Goal: Task Accomplishment & Management: Complete application form

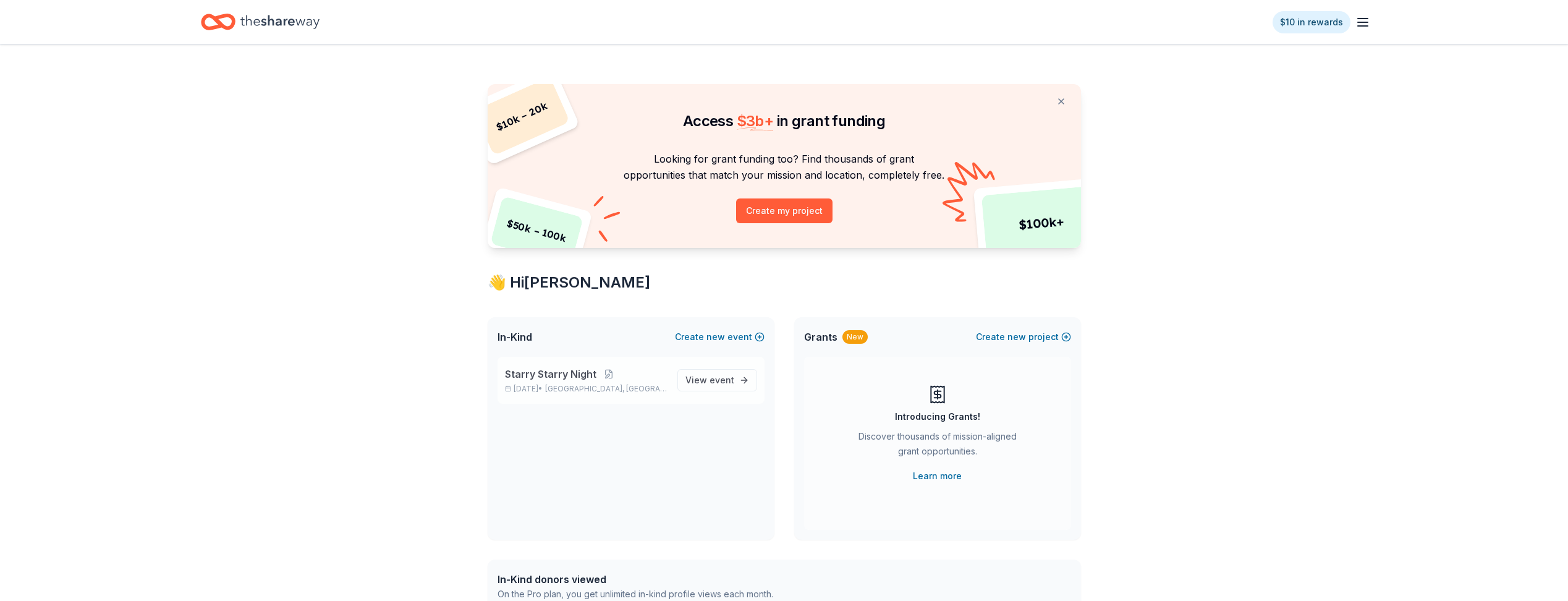
click at [555, 388] on p "Sep 27, 2025 • Big Bear Lake, CA" at bounding box center [586, 389] width 163 height 10
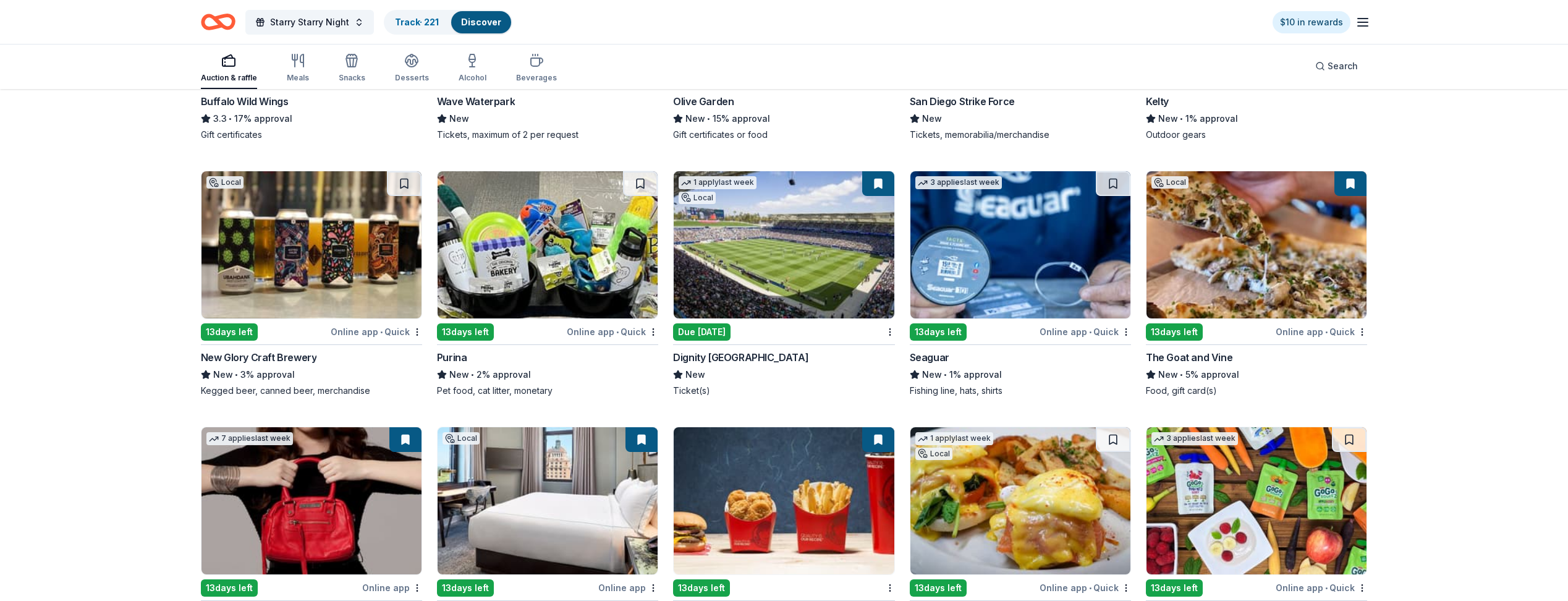
scroll to position [8519, 0]
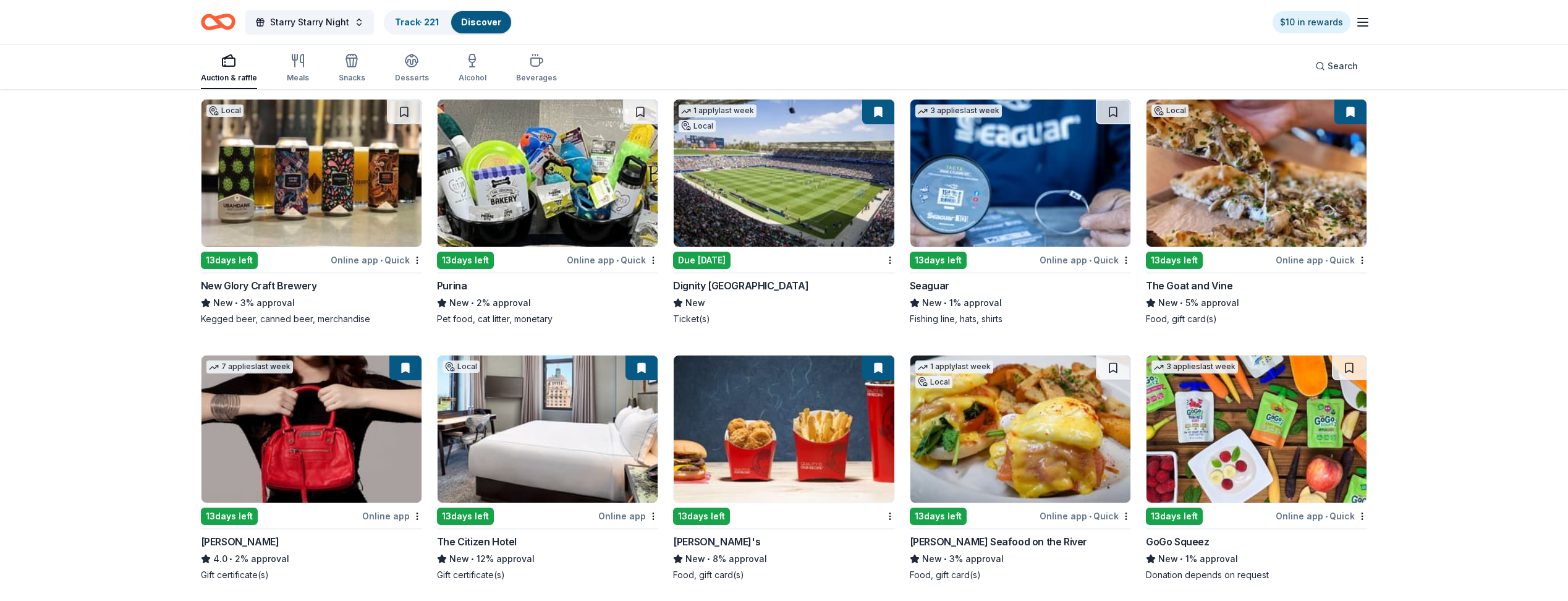
click at [499, 211] on img at bounding box center [548, 173] width 220 height 147
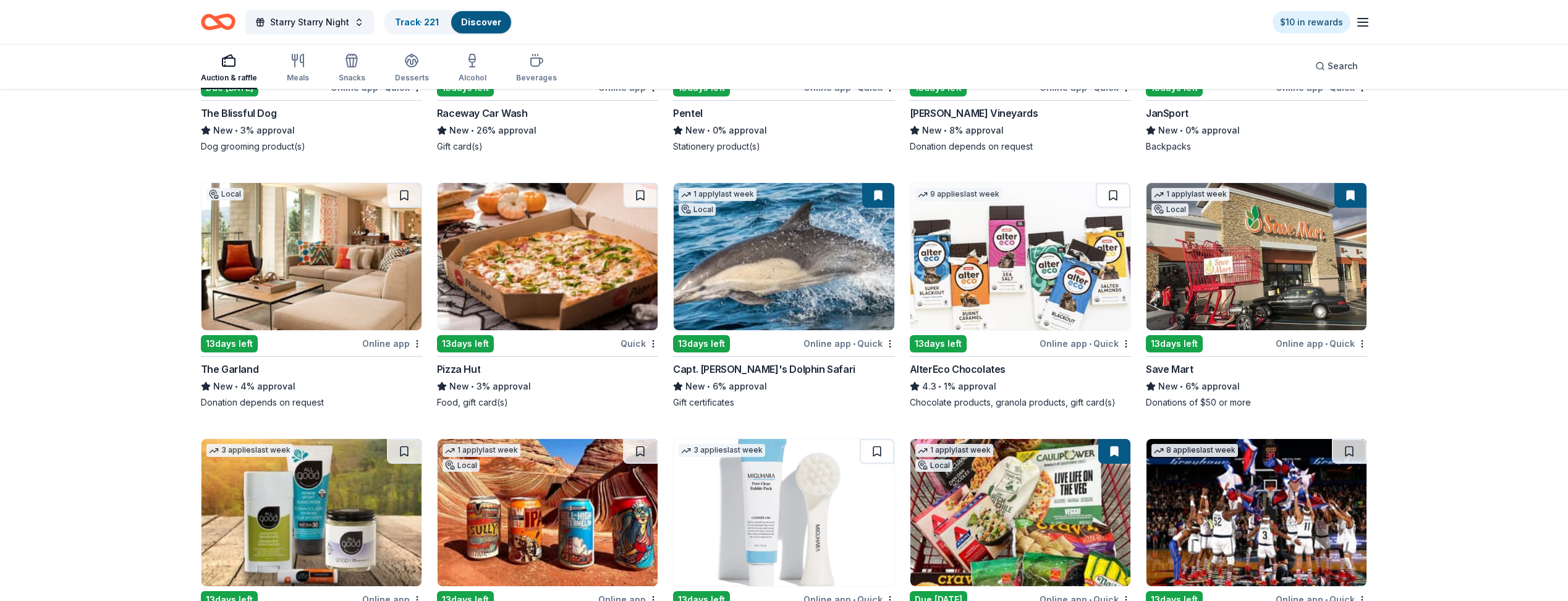
scroll to position [10018, 0]
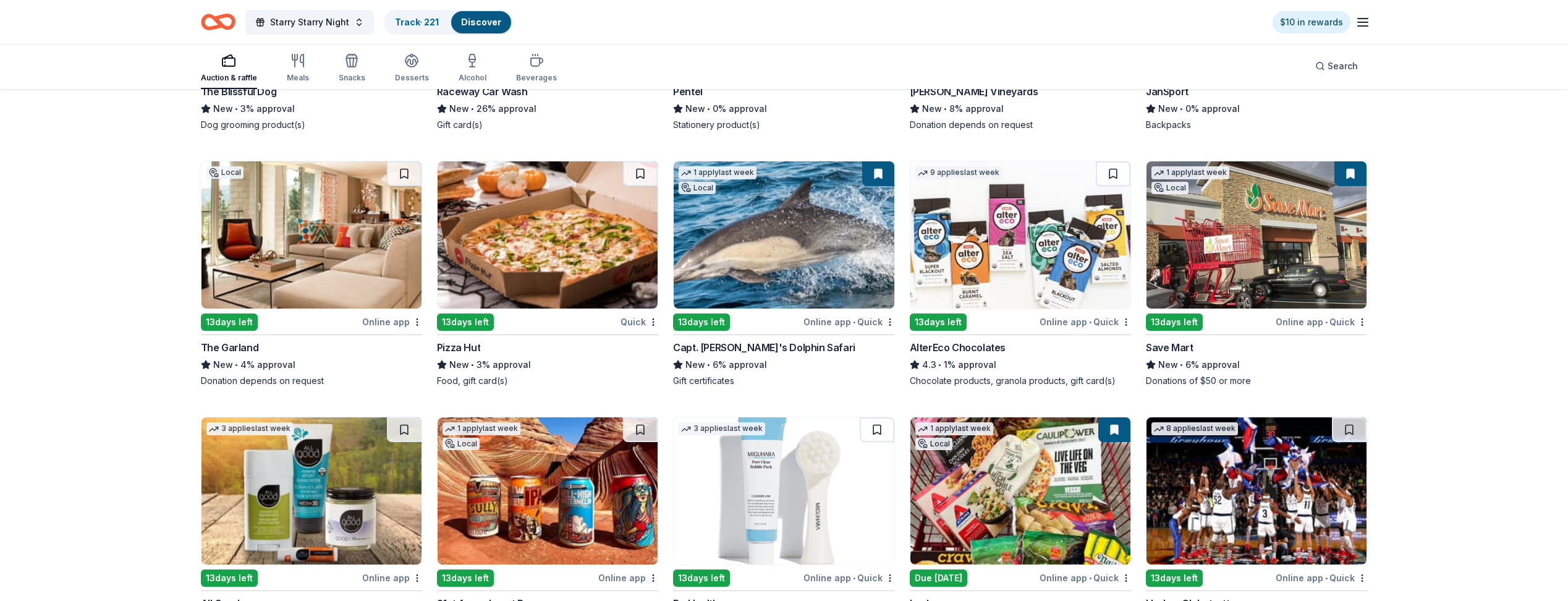
click at [1009, 259] on img at bounding box center [1020, 234] width 220 height 147
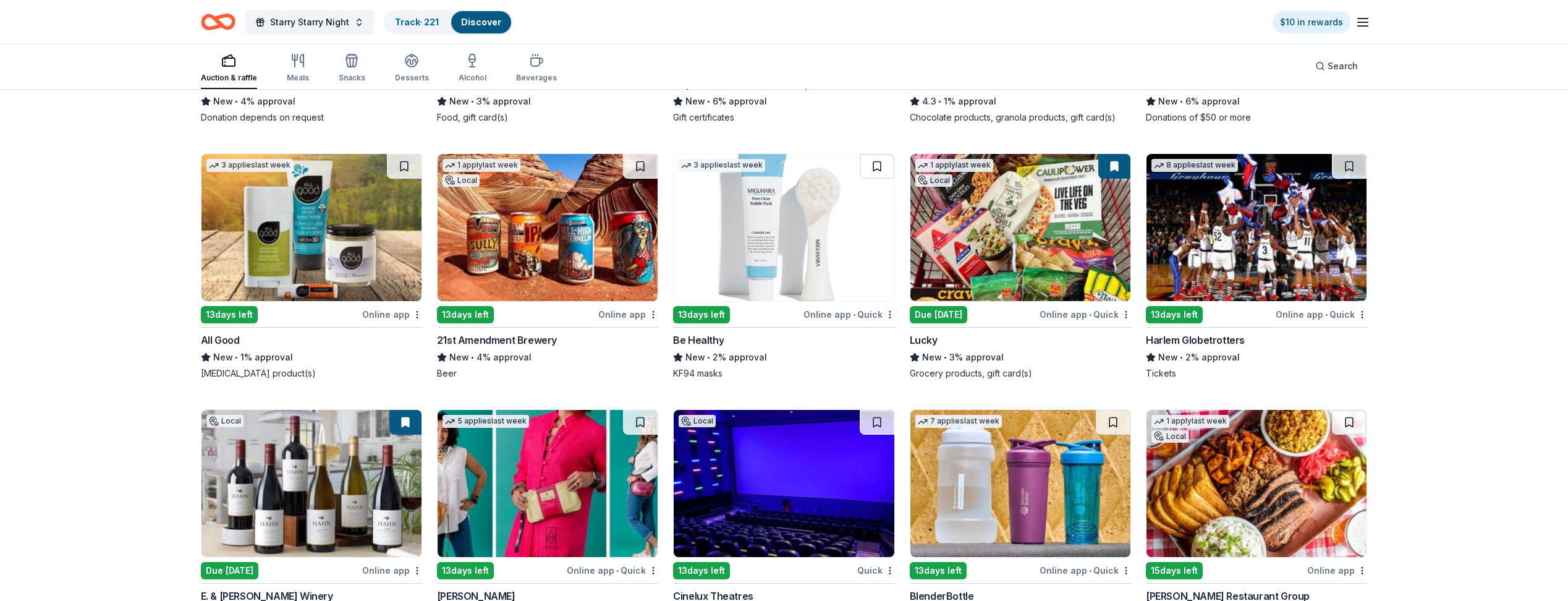
scroll to position [10282, 0]
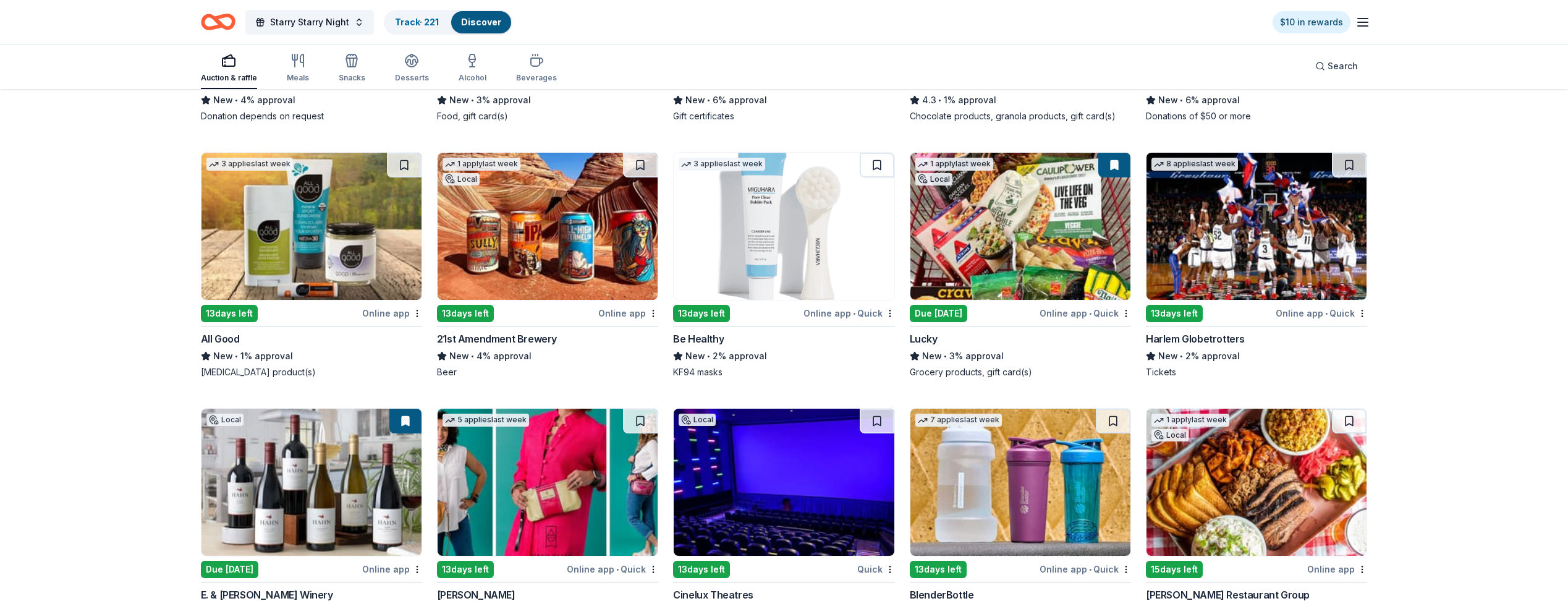
click at [737, 237] on img at bounding box center [784, 226] width 220 height 147
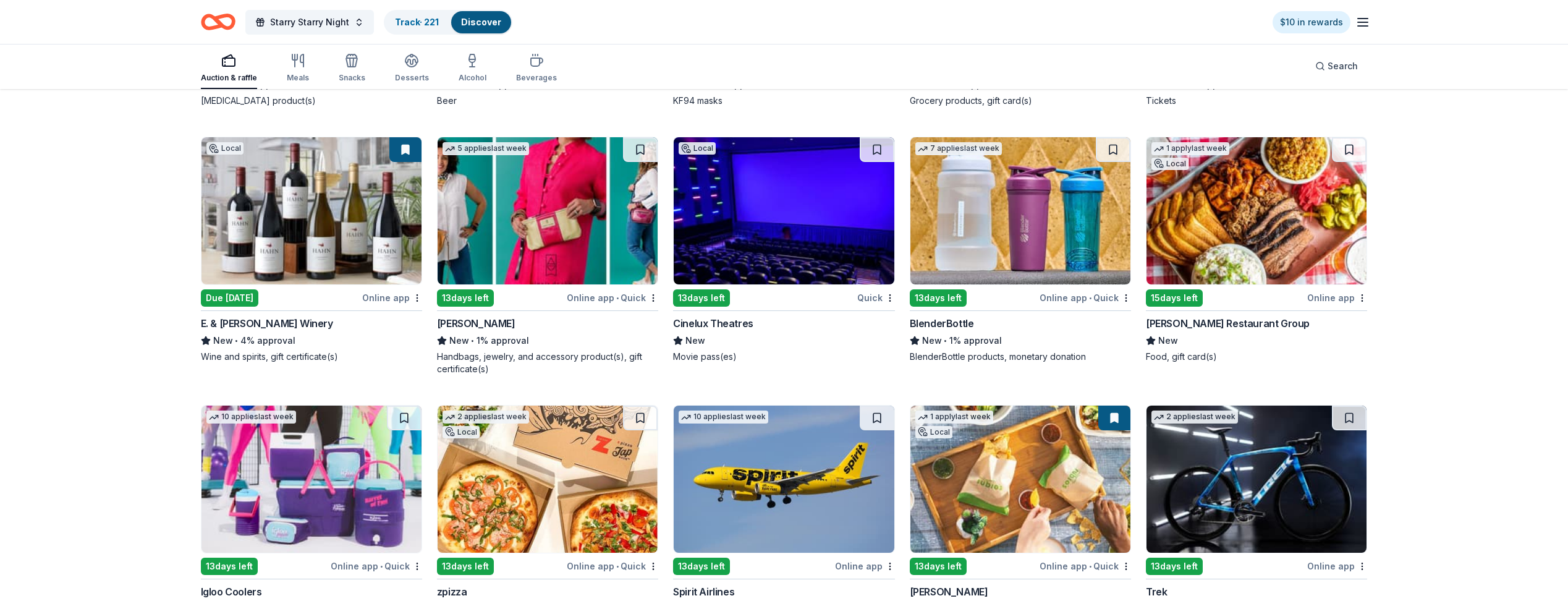
scroll to position [10695, 0]
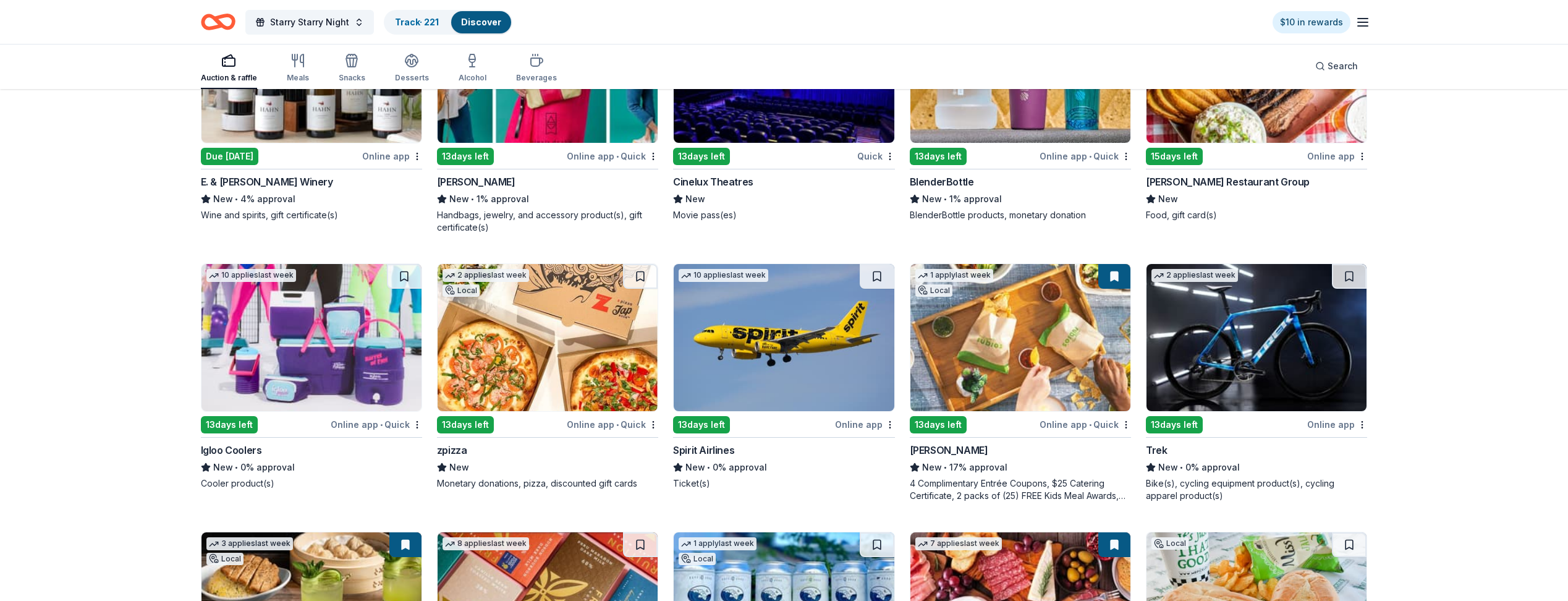
click at [1217, 363] on img at bounding box center [1257, 337] width 220 height 147
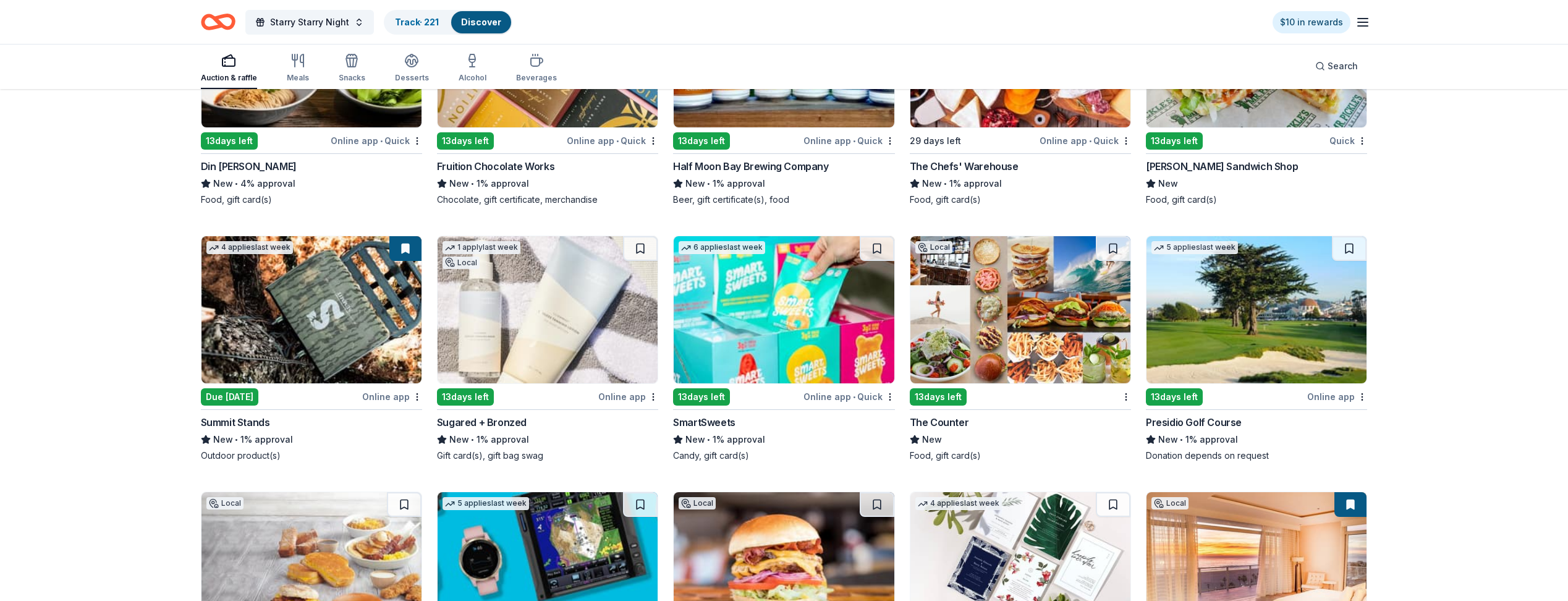
scroll to position [11270, 0]
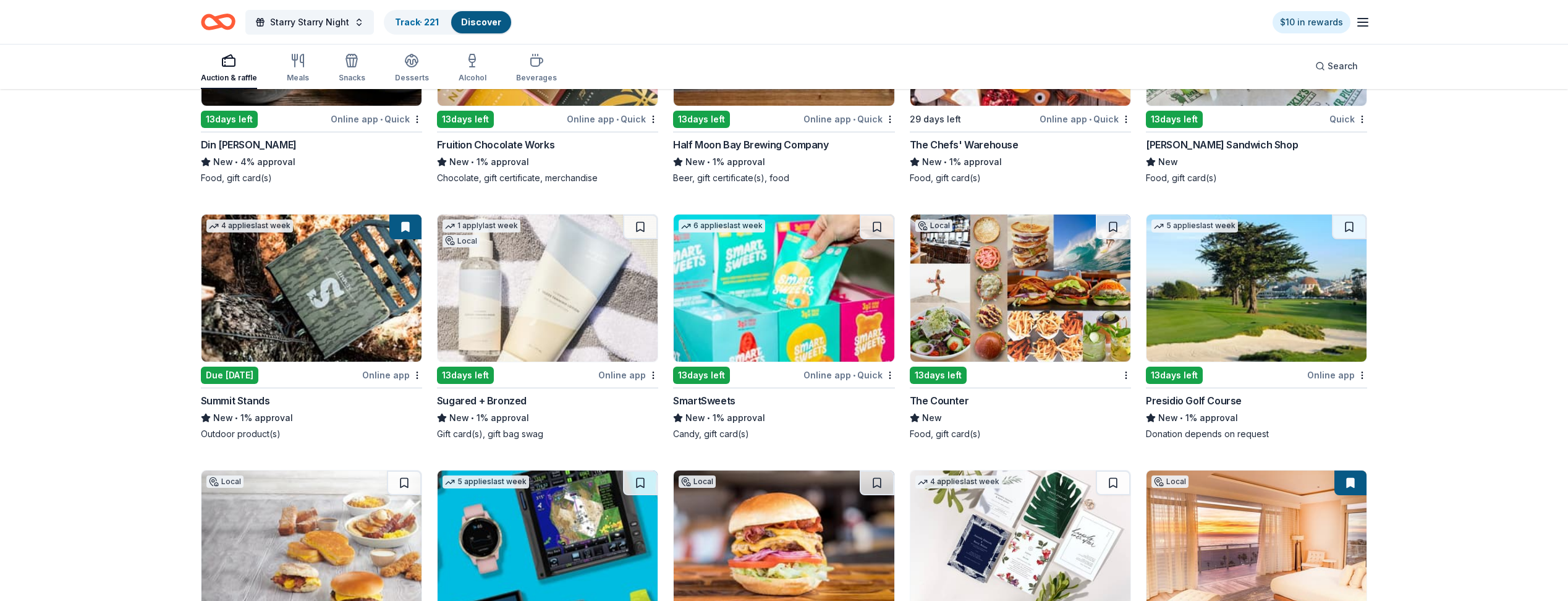
click at [342, 326] on img at bounding box center [311, 288] width 220 height 147
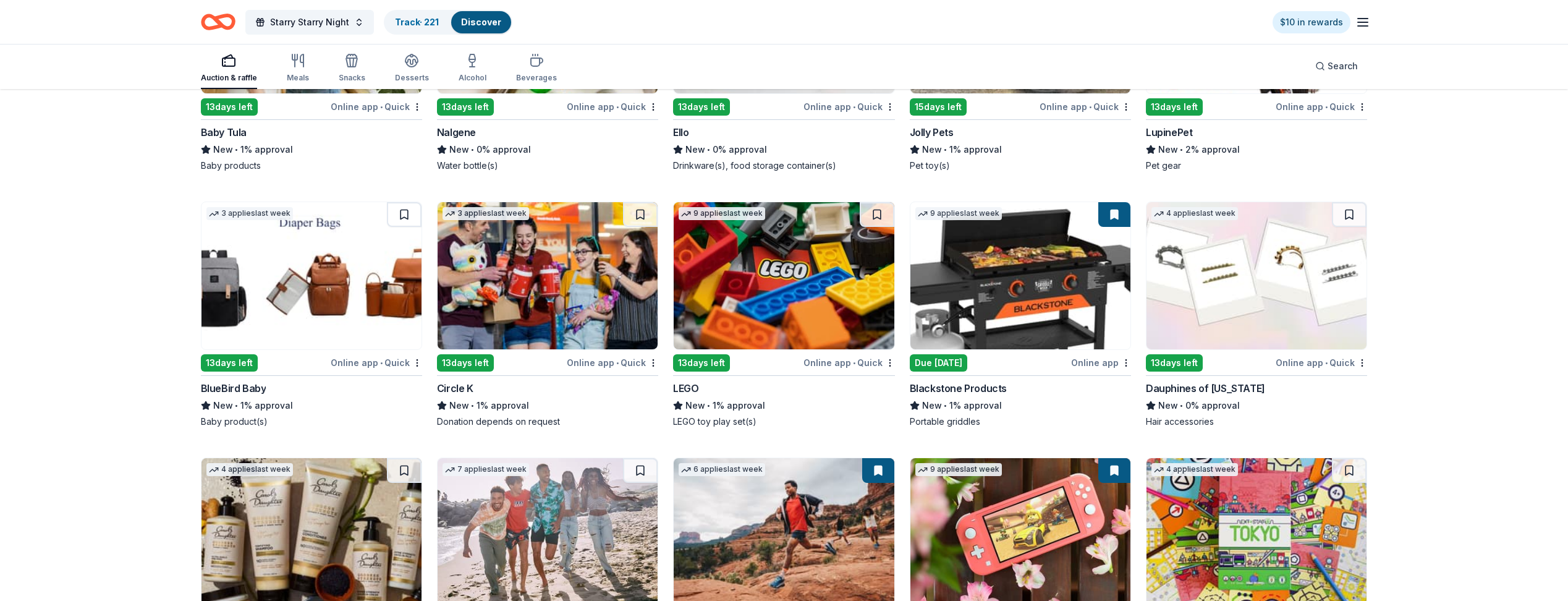
scroll to position [12041, 0]
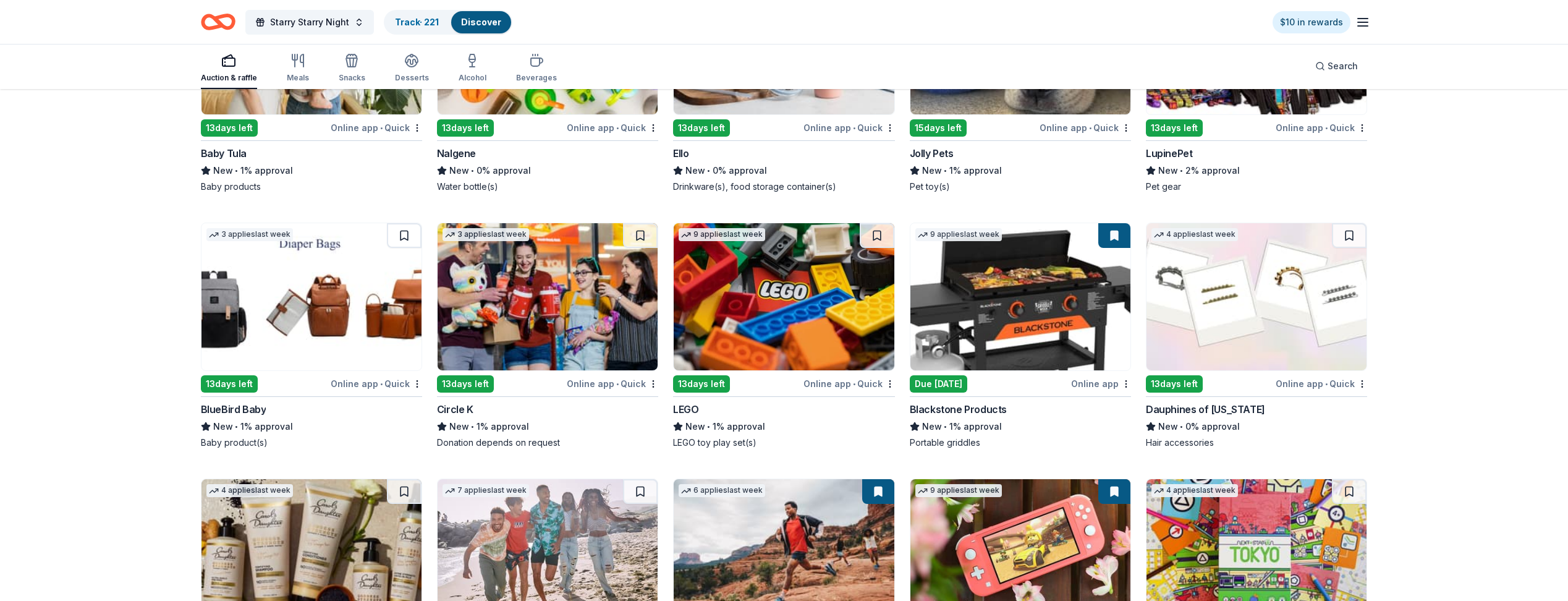
click at [300, 308] on img at bounding box center [311, 296] width 220 height 147
click at [1270, 314] on img at bounding box center [1257, 296] width 220 height 147
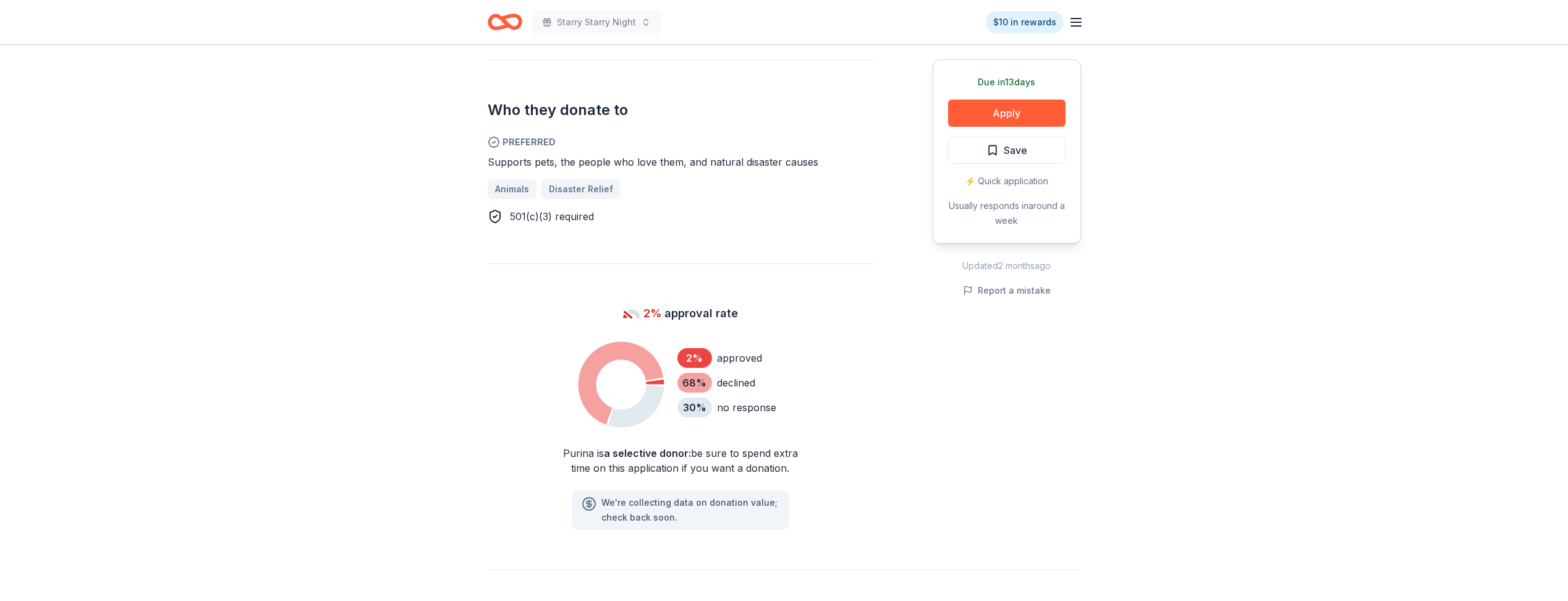
scroll to position [680, 0]
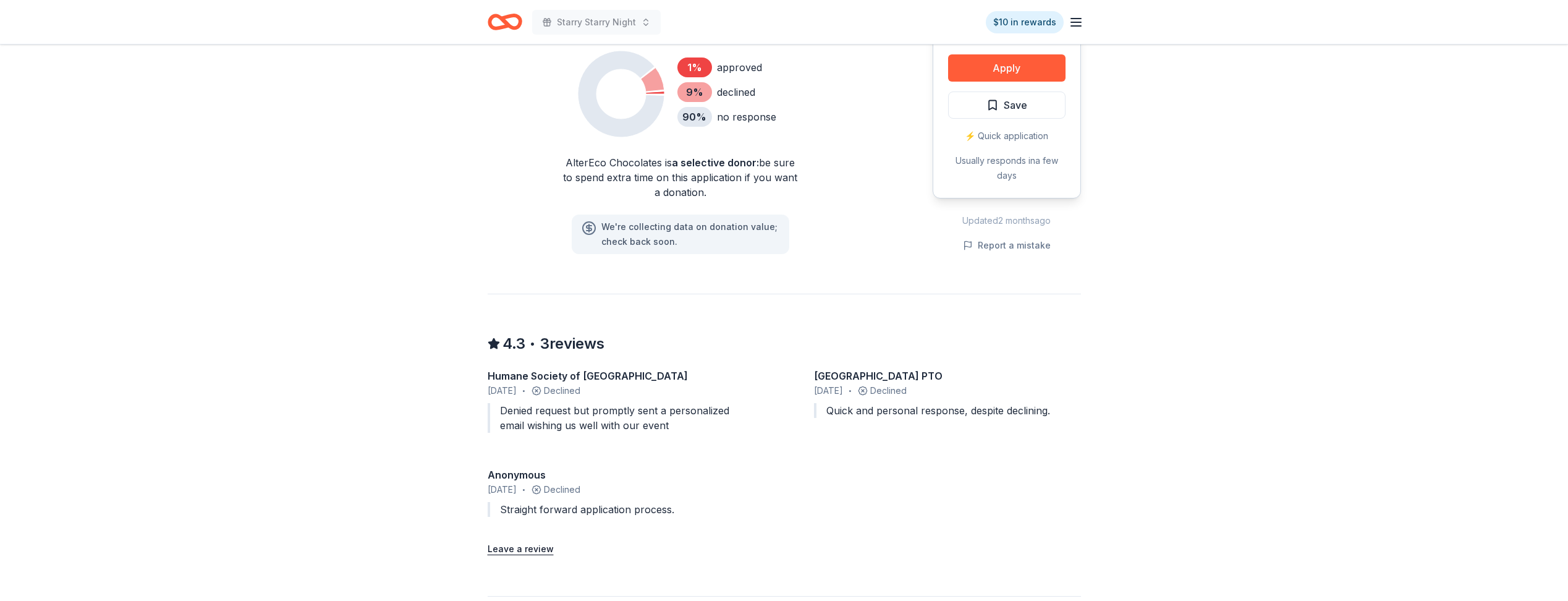
scroll to position [865, 0]
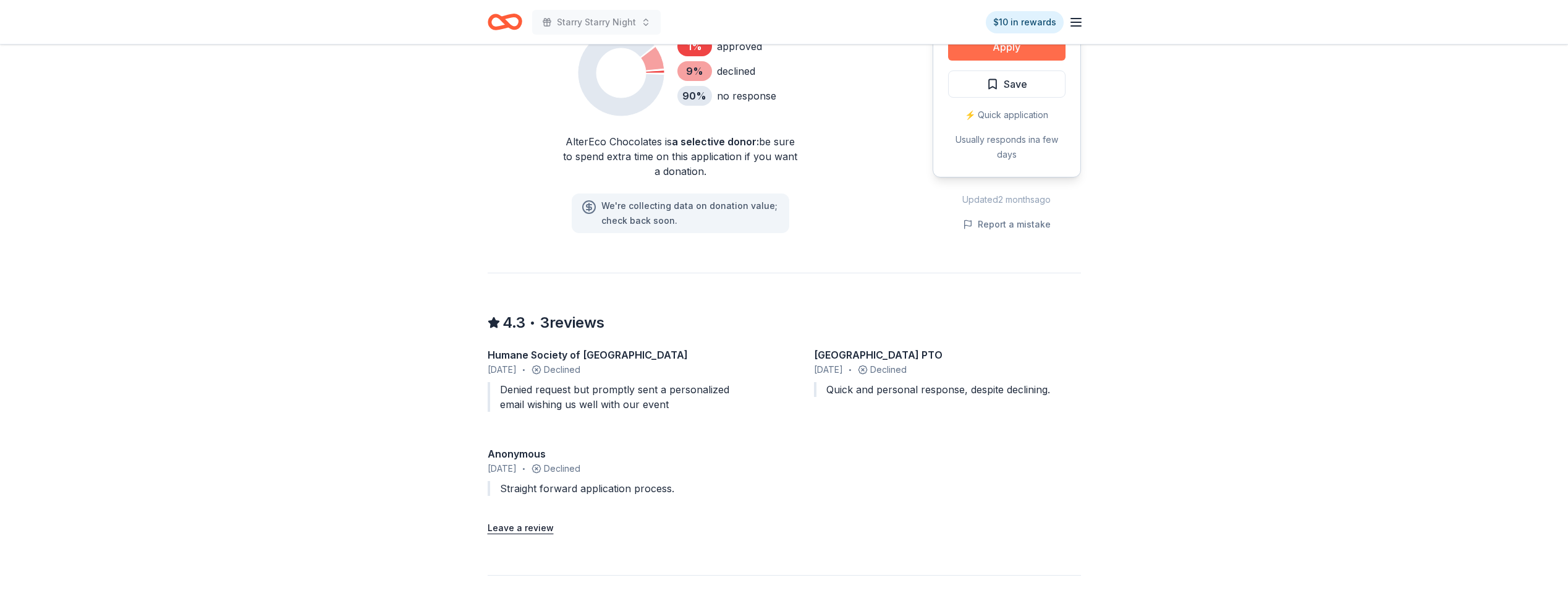
click at [977, 55] on button "Apply" at bounding box center [1007, 47] width 117 height 27
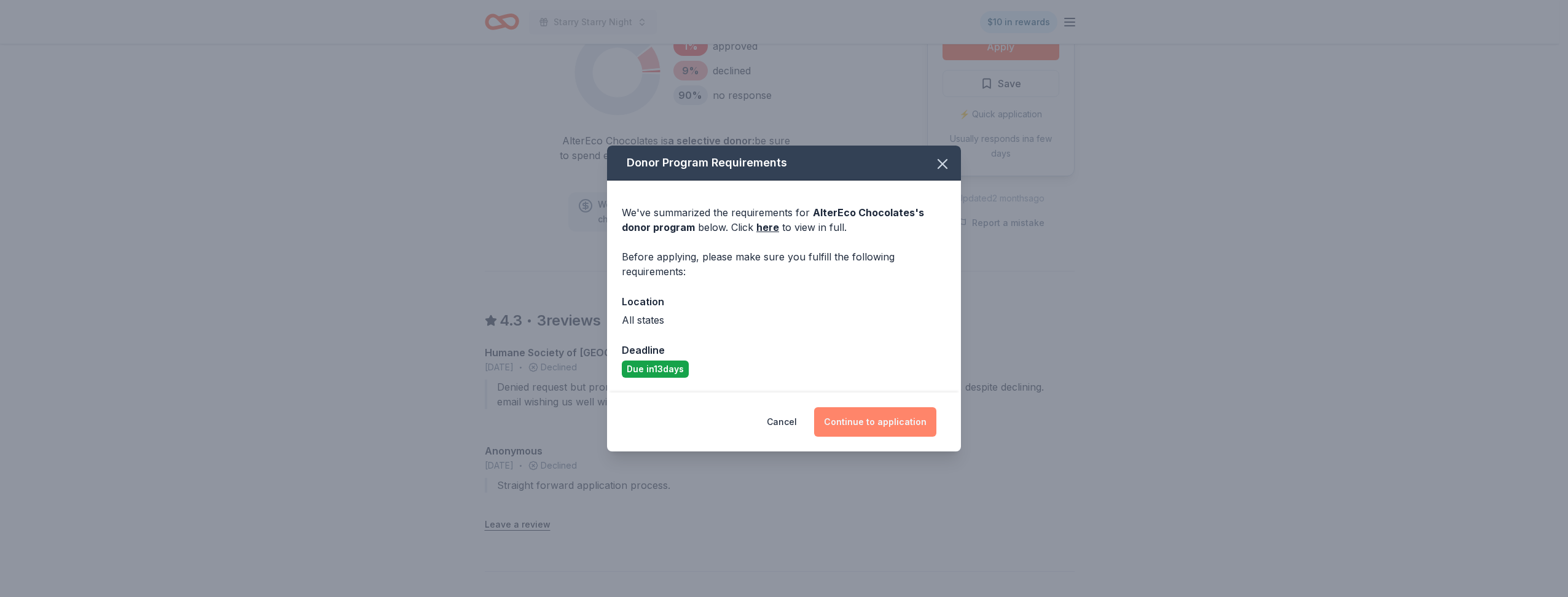
click at [856, 421] on button "Continue to application" at bounding box center [875, 421] width 123 height 29
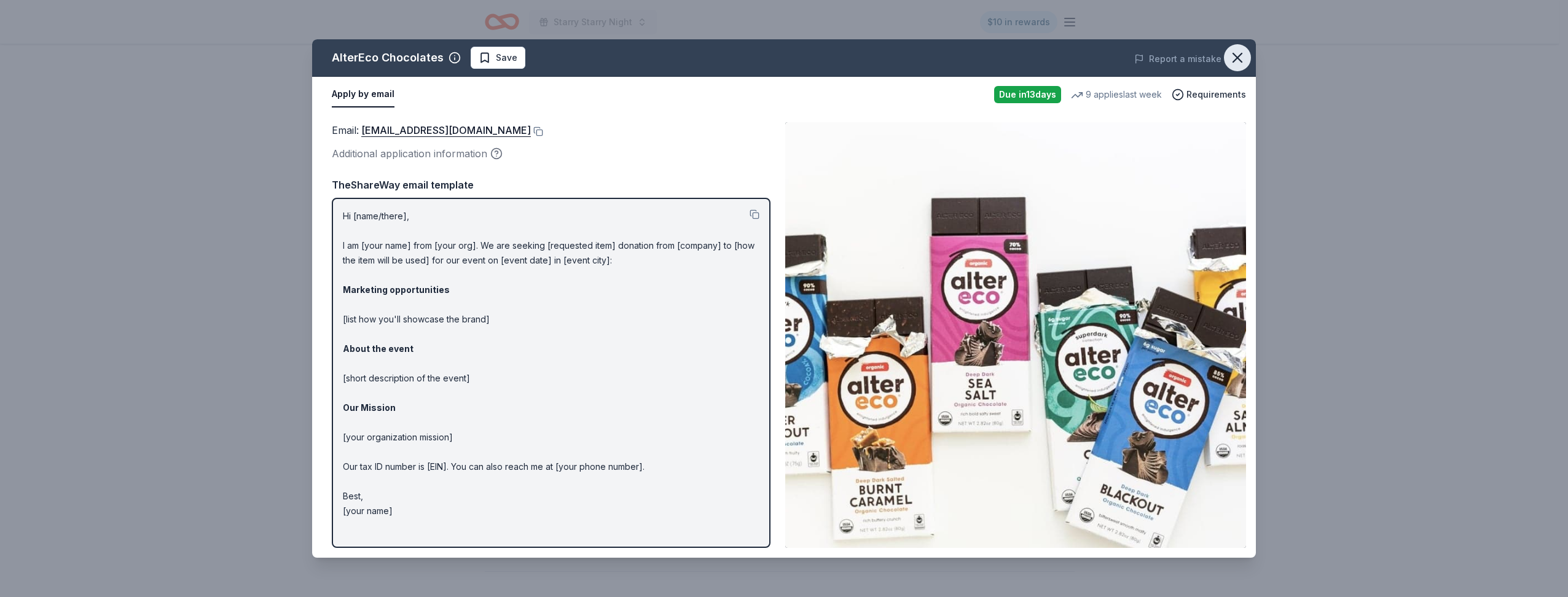
click at [1243, 58] on icon "button" at bounding box center [1237, 58] width 18 height 18
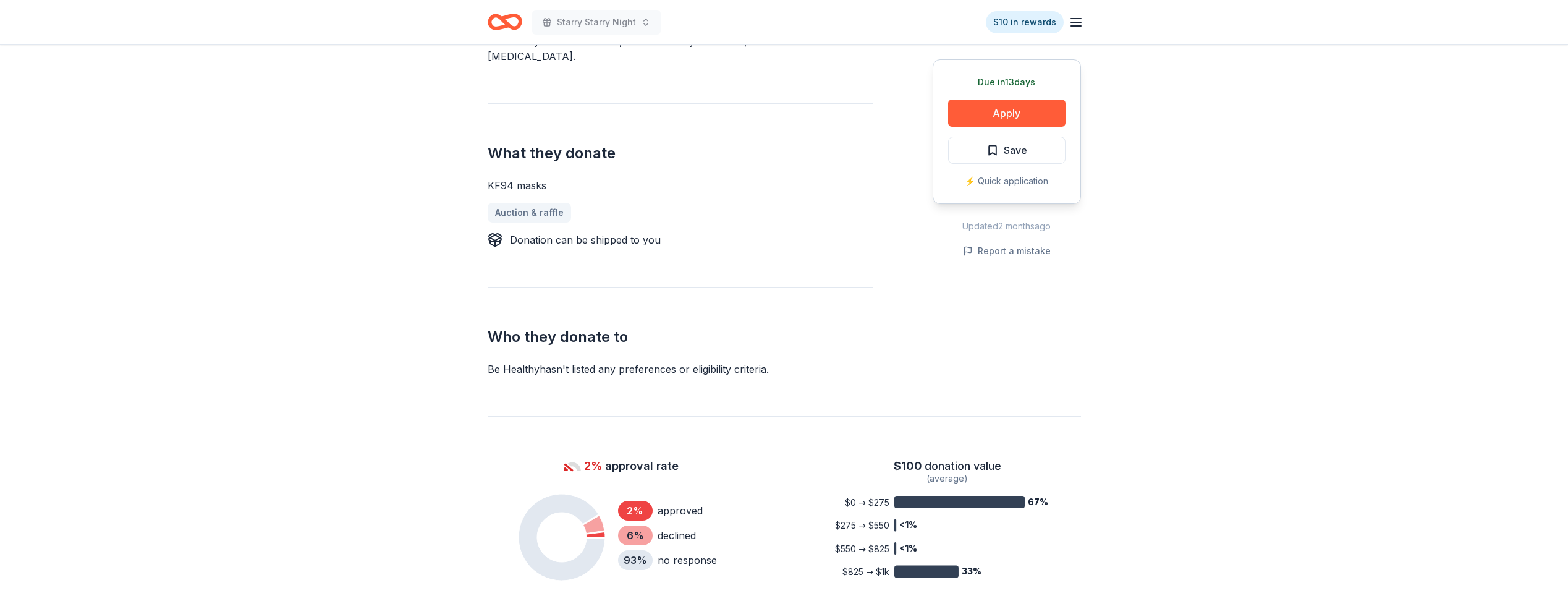
scroll to position [433, 0]
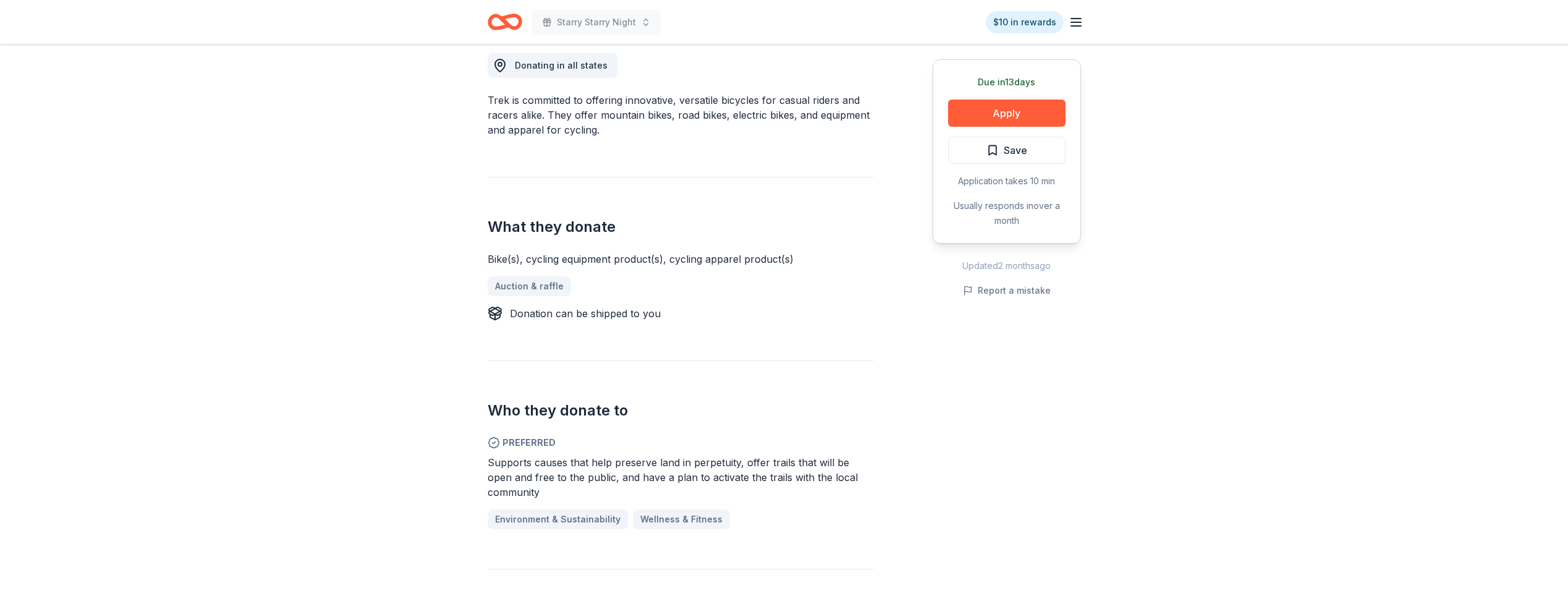
scroll to position [371, 0]
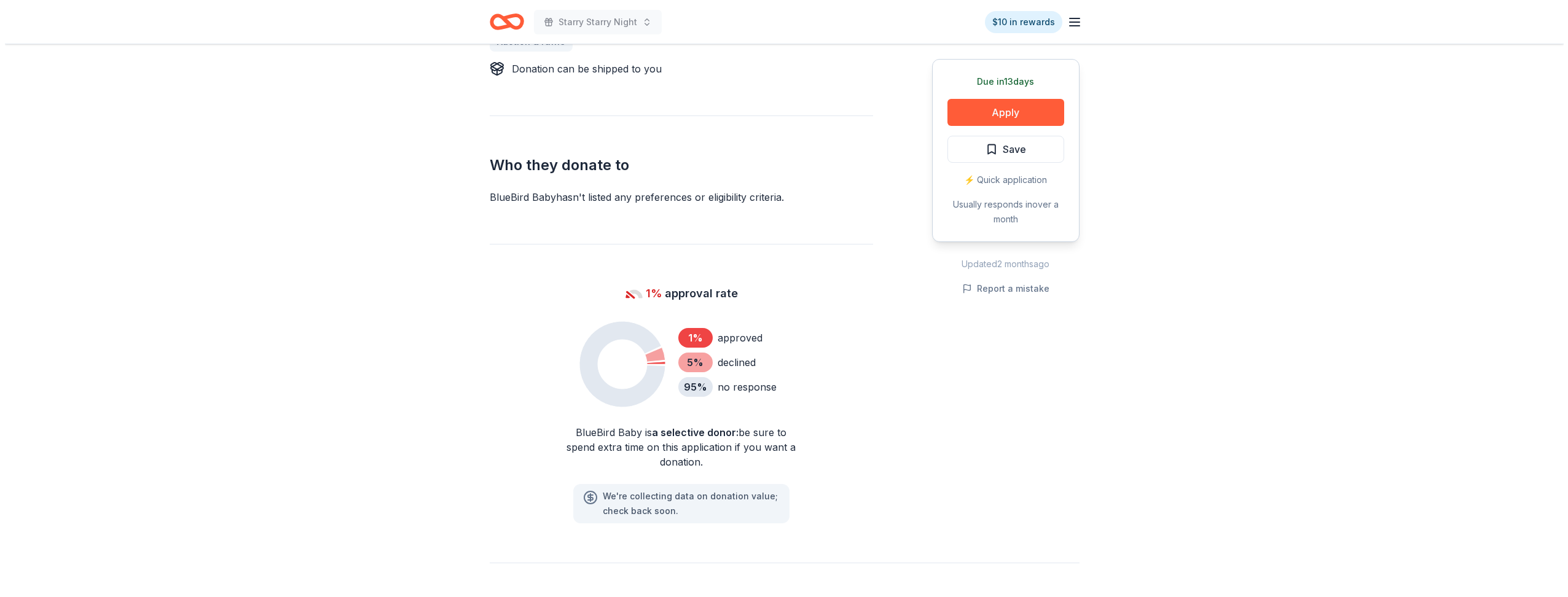
scroll to position [553, 0]
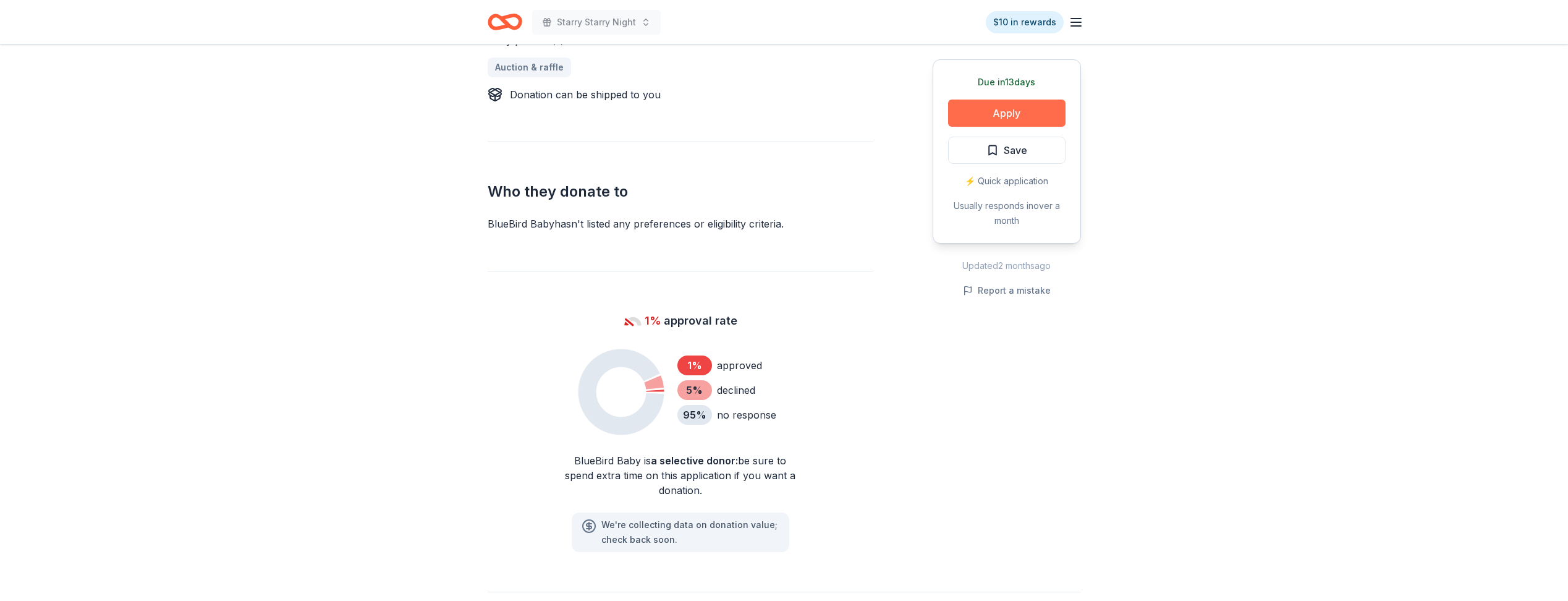
click at [992, 108] on button "Apply" at bounding box center [1007, 113] width 117 height 27
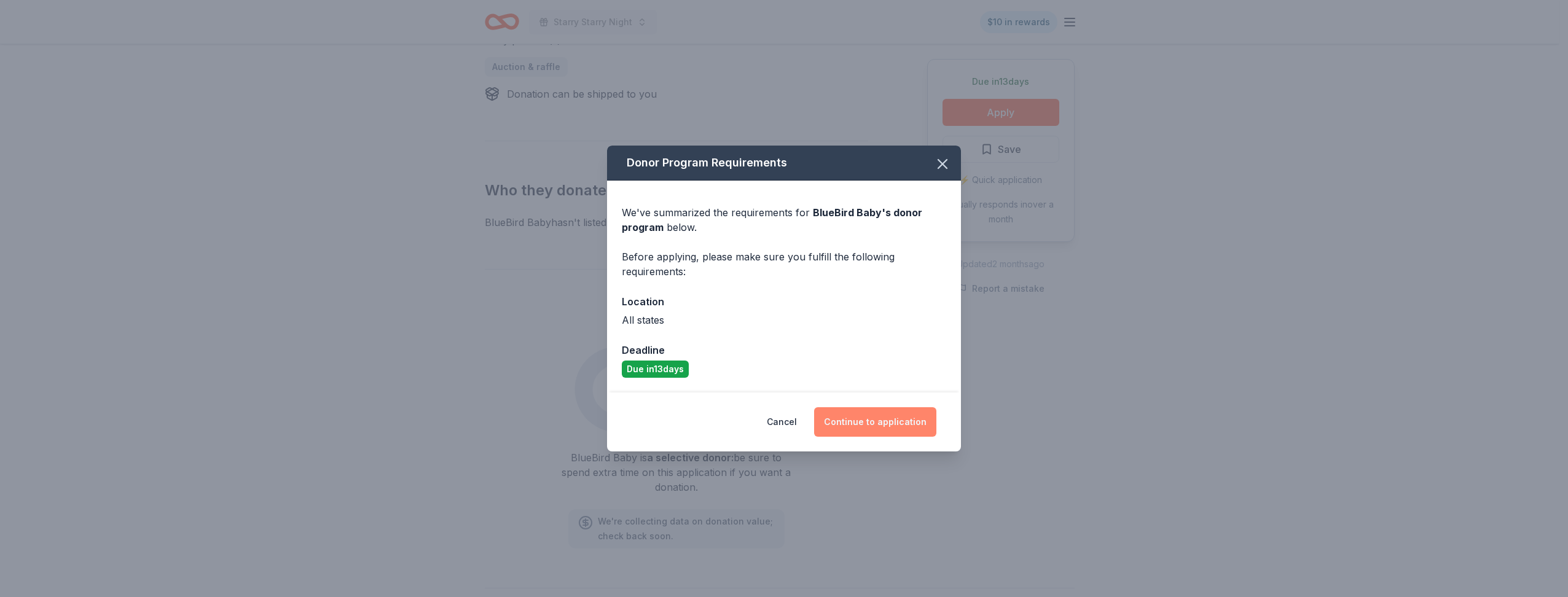
click at [852, 421] on button "Continue to application" at bounding box center [875, 421] width 123 height 29
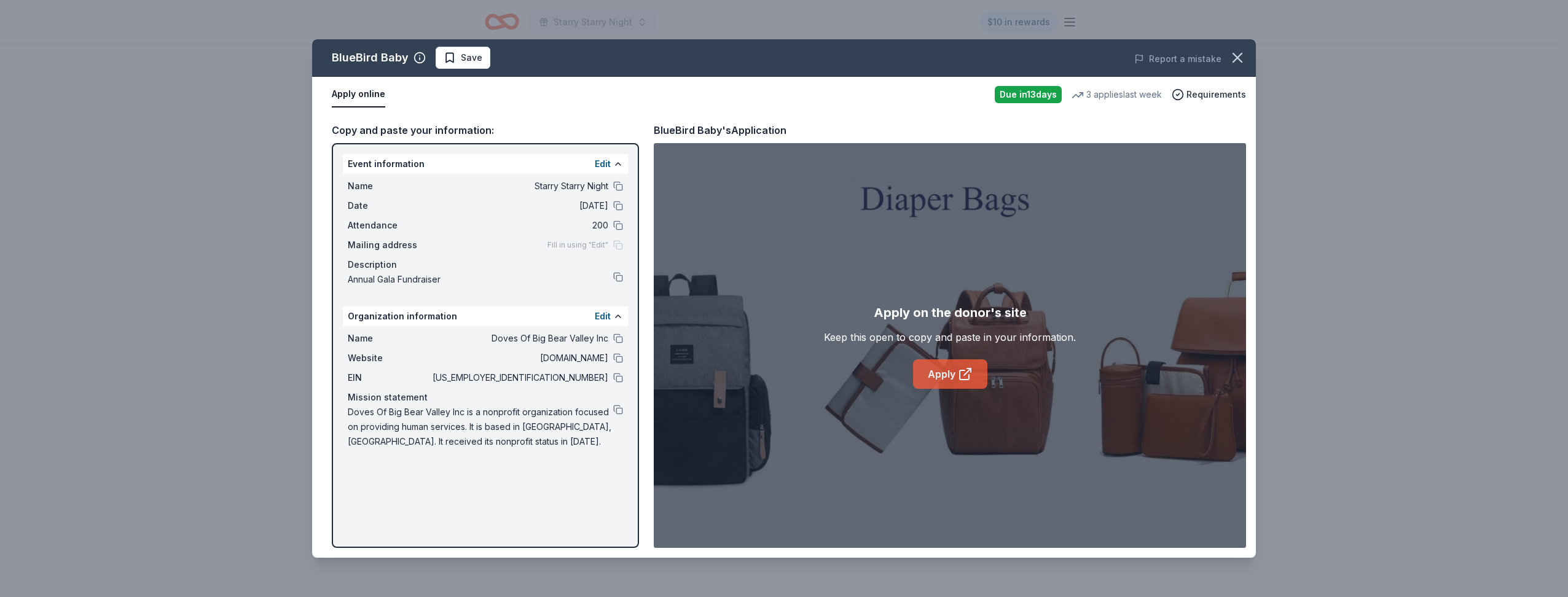
click at [952, 372] on link "Apply" at bounding box center [950, 374] width 74 height 29
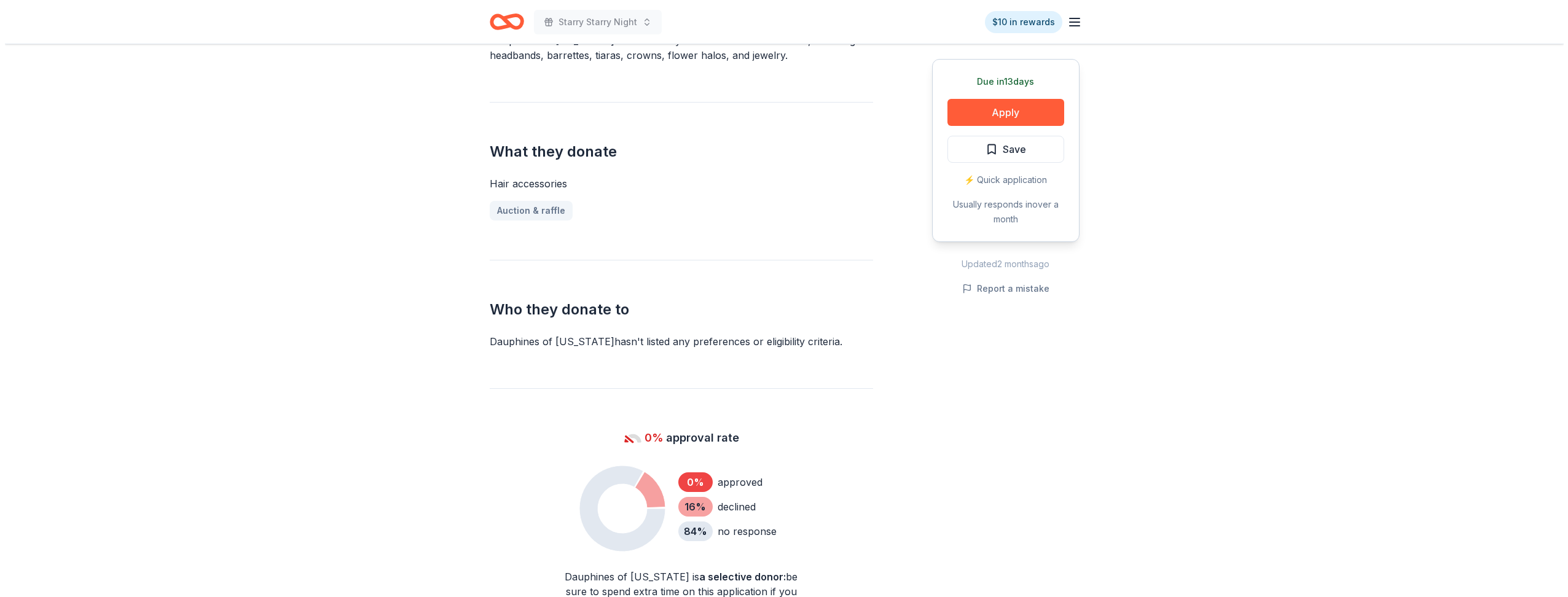
scroll to position [430, 0]
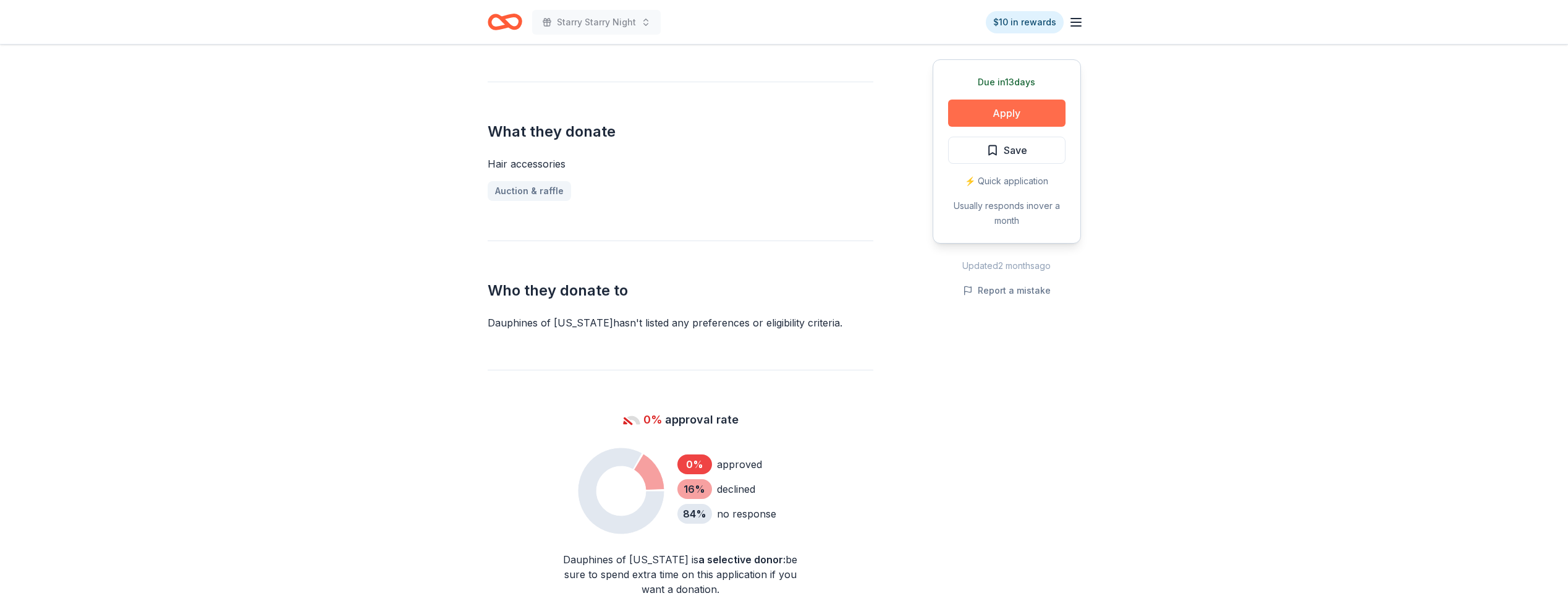
click at [1012, 121] on button "Apply" at bounding box center [1007, 113] width 117 height 27
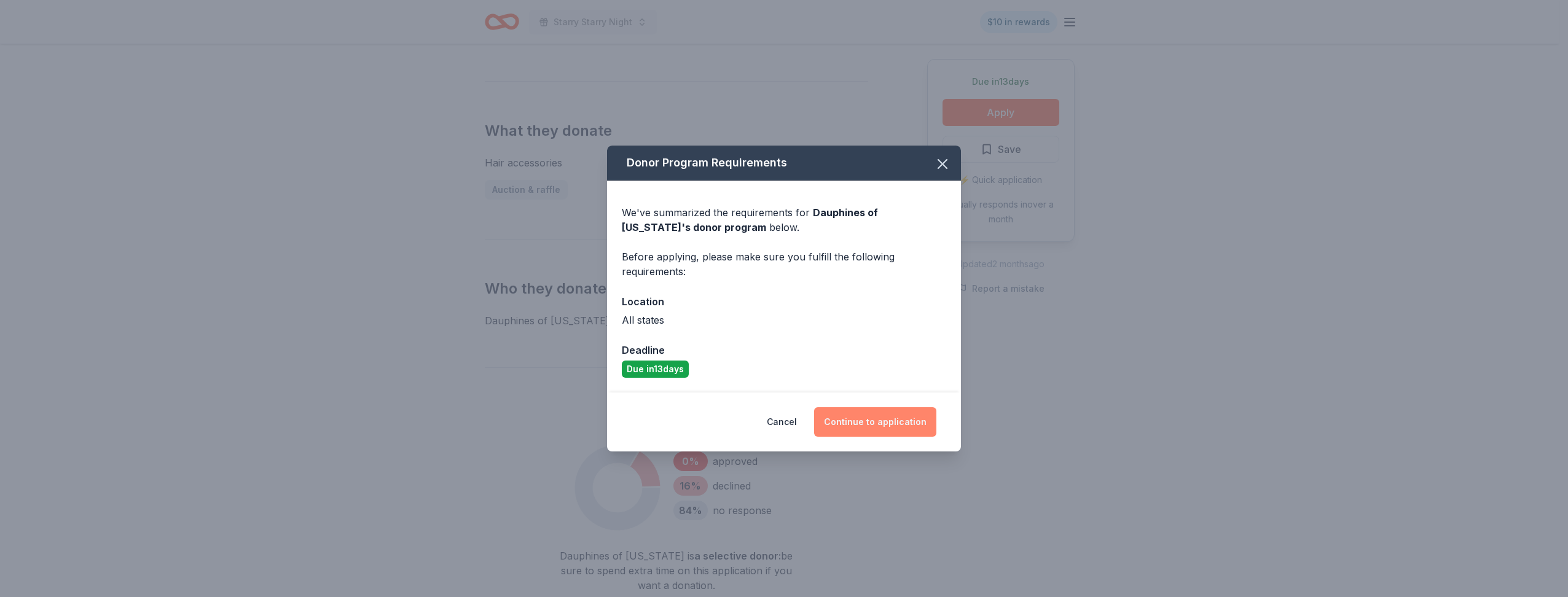
click at [881, 426] on button "Continue to application" at bounding box center [875, 421] width 123 height 29
